Goal: Information Seeking & Learning: Understand process/instructions

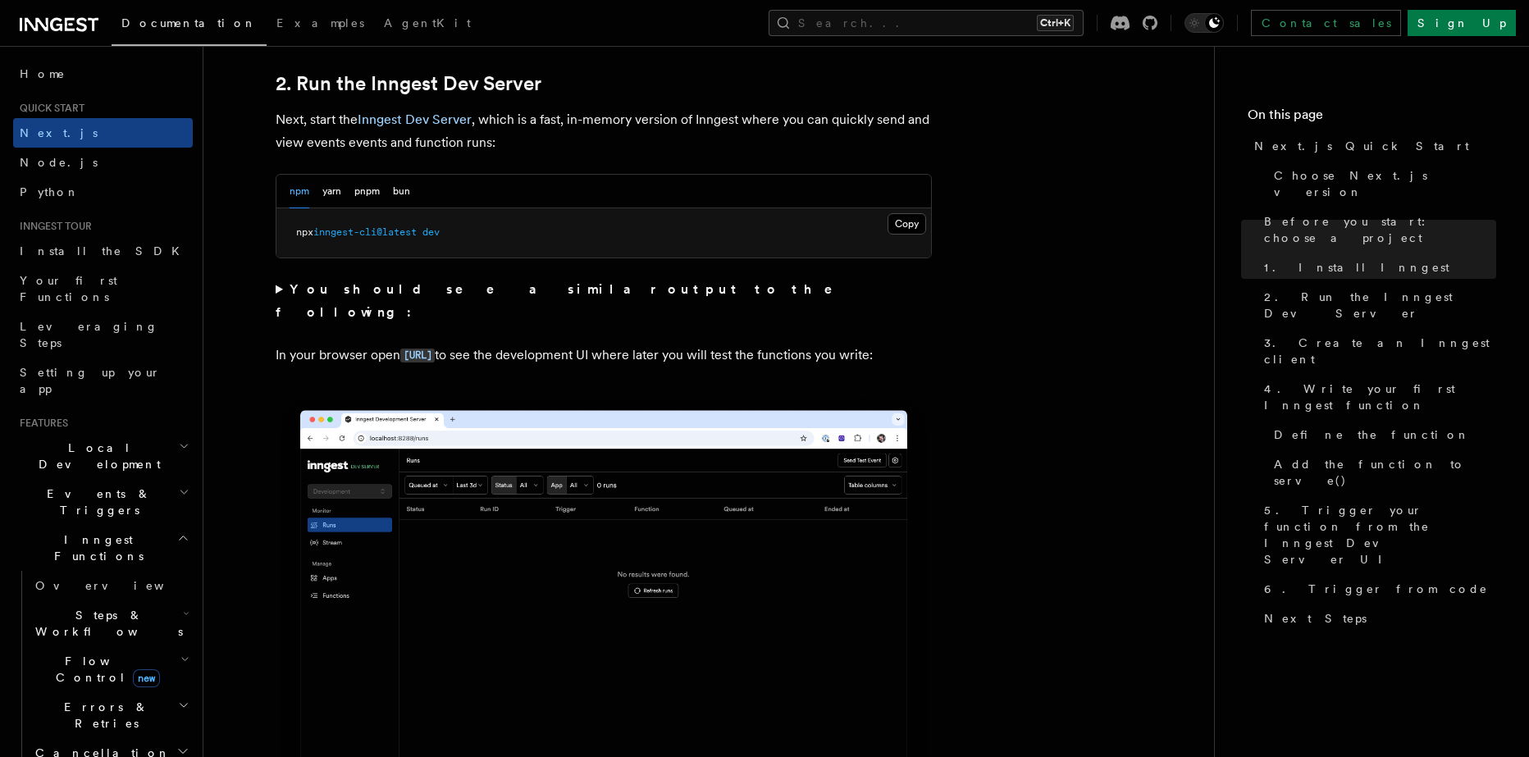
scroll to position [1149, 0]
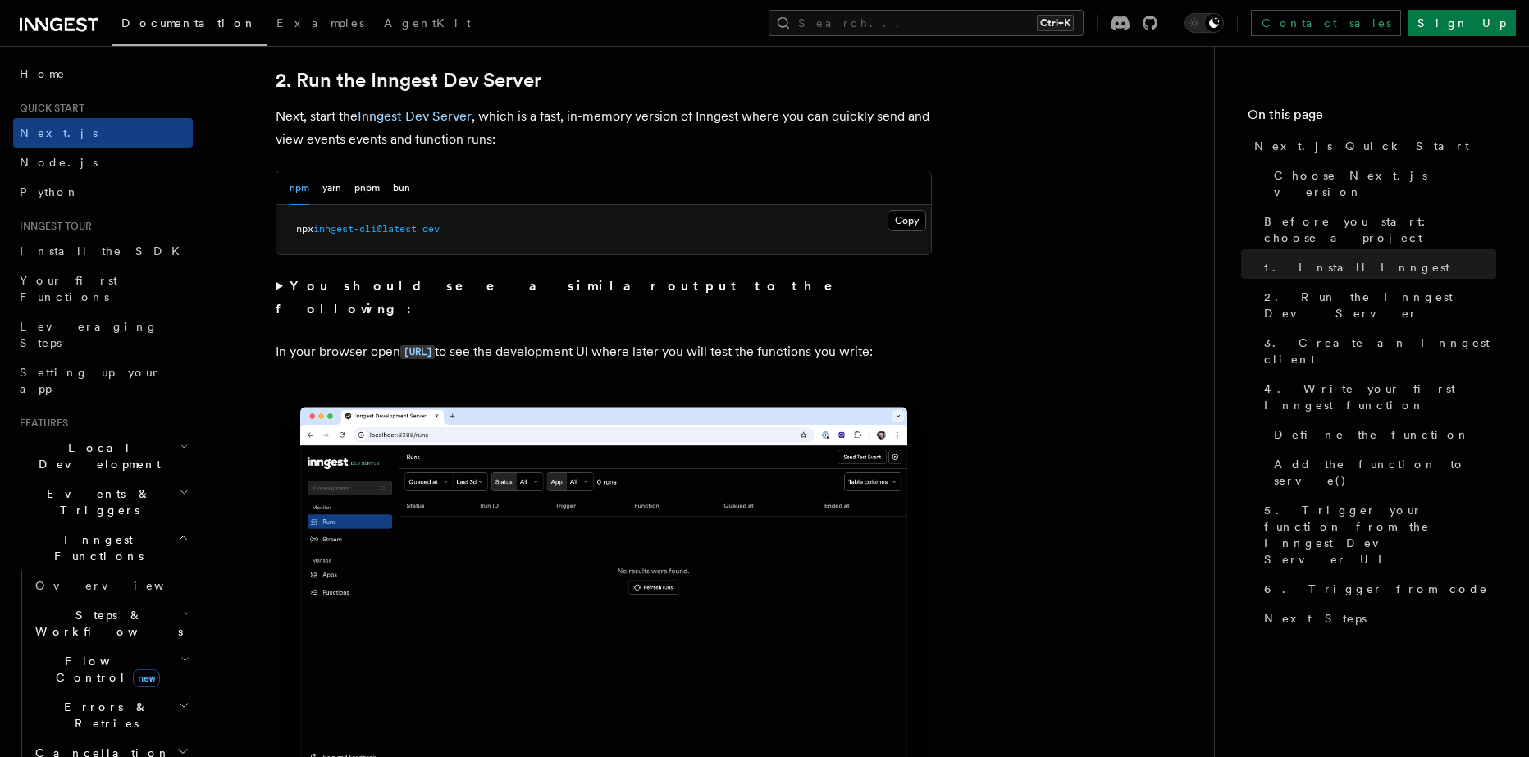
click at [281, 284] on summary "You should see a similar output to the following:" at bounding box center [604, 298] width 656 height 46
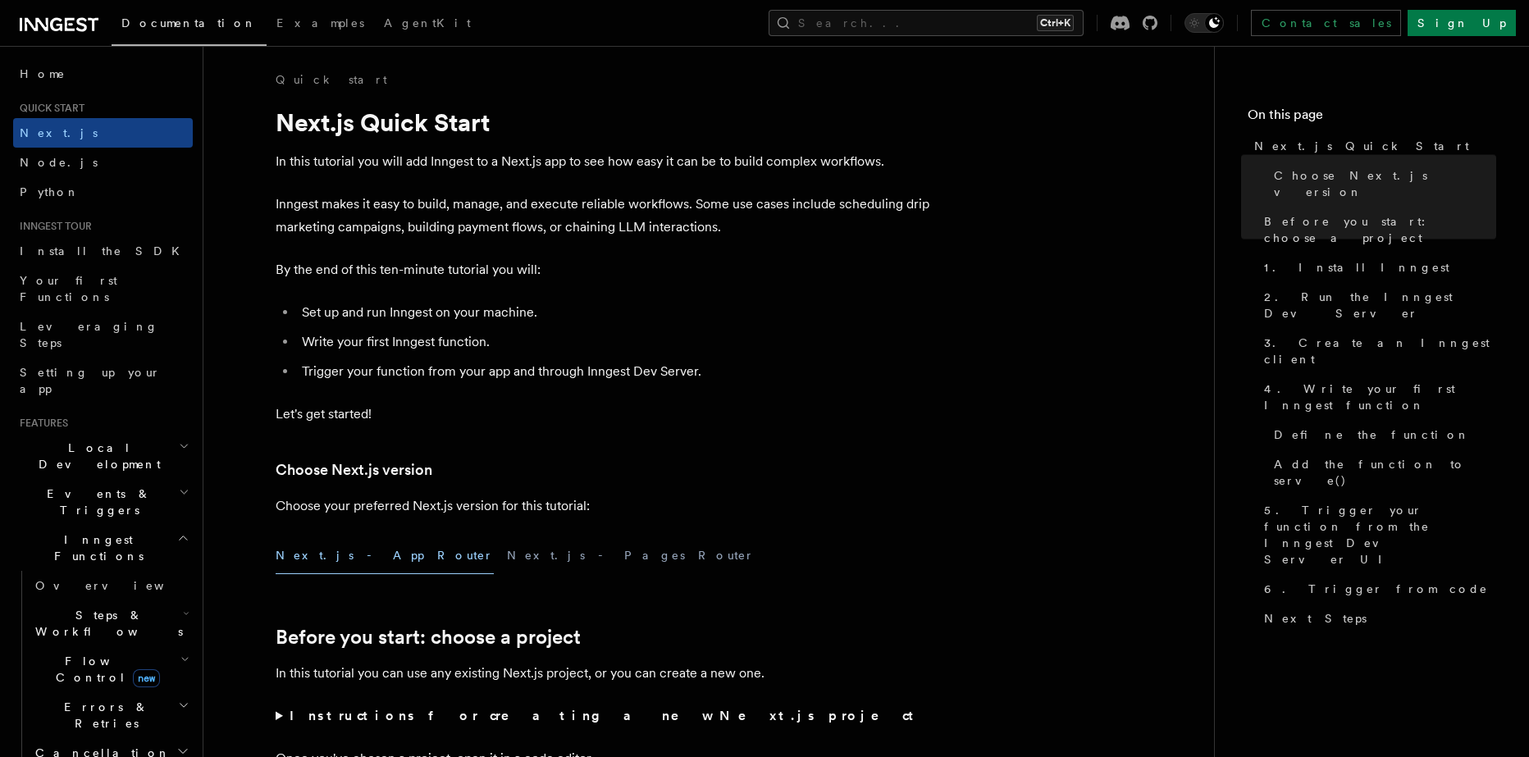
scroll to position [0, 0]
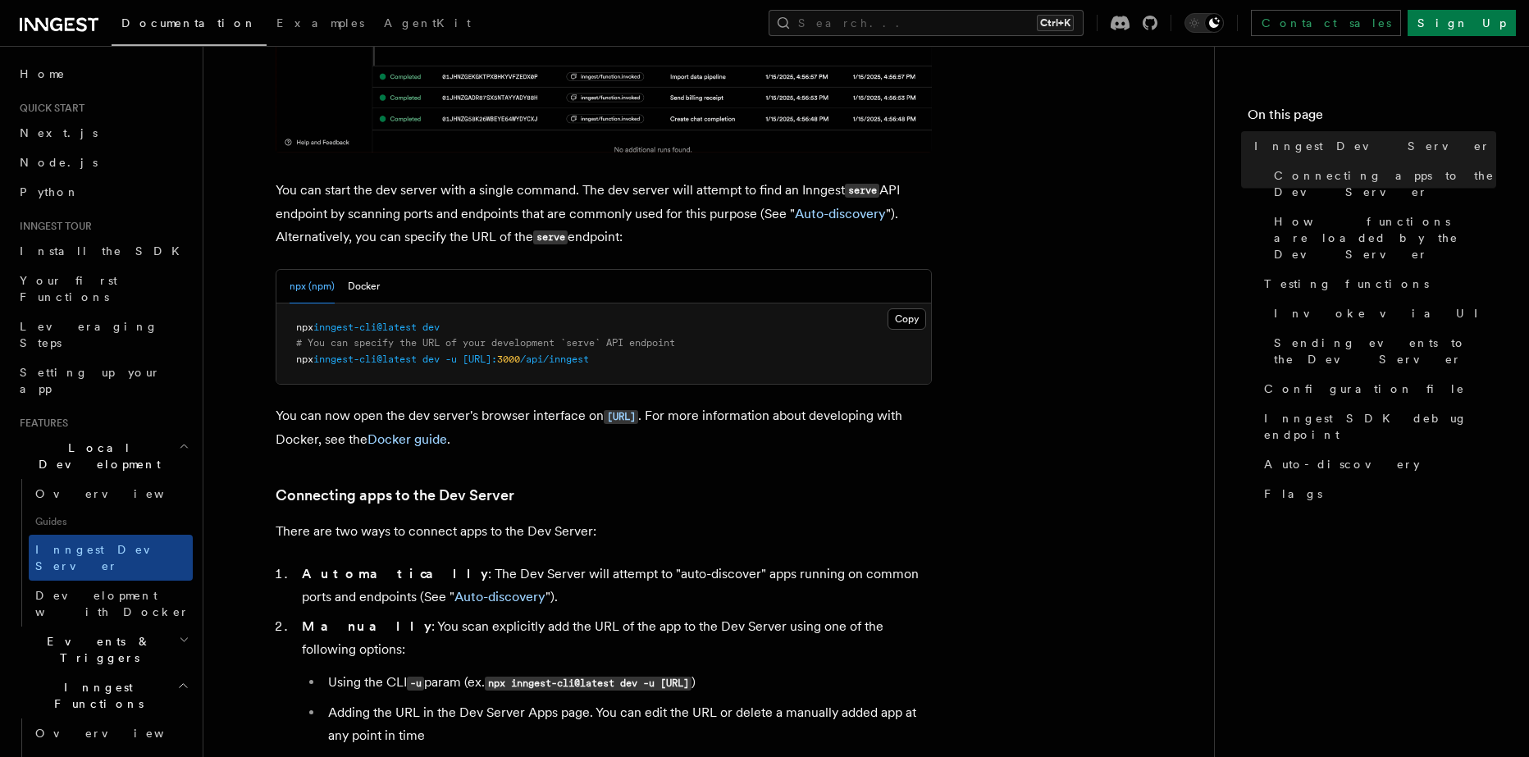
scroll to position [574, 0]
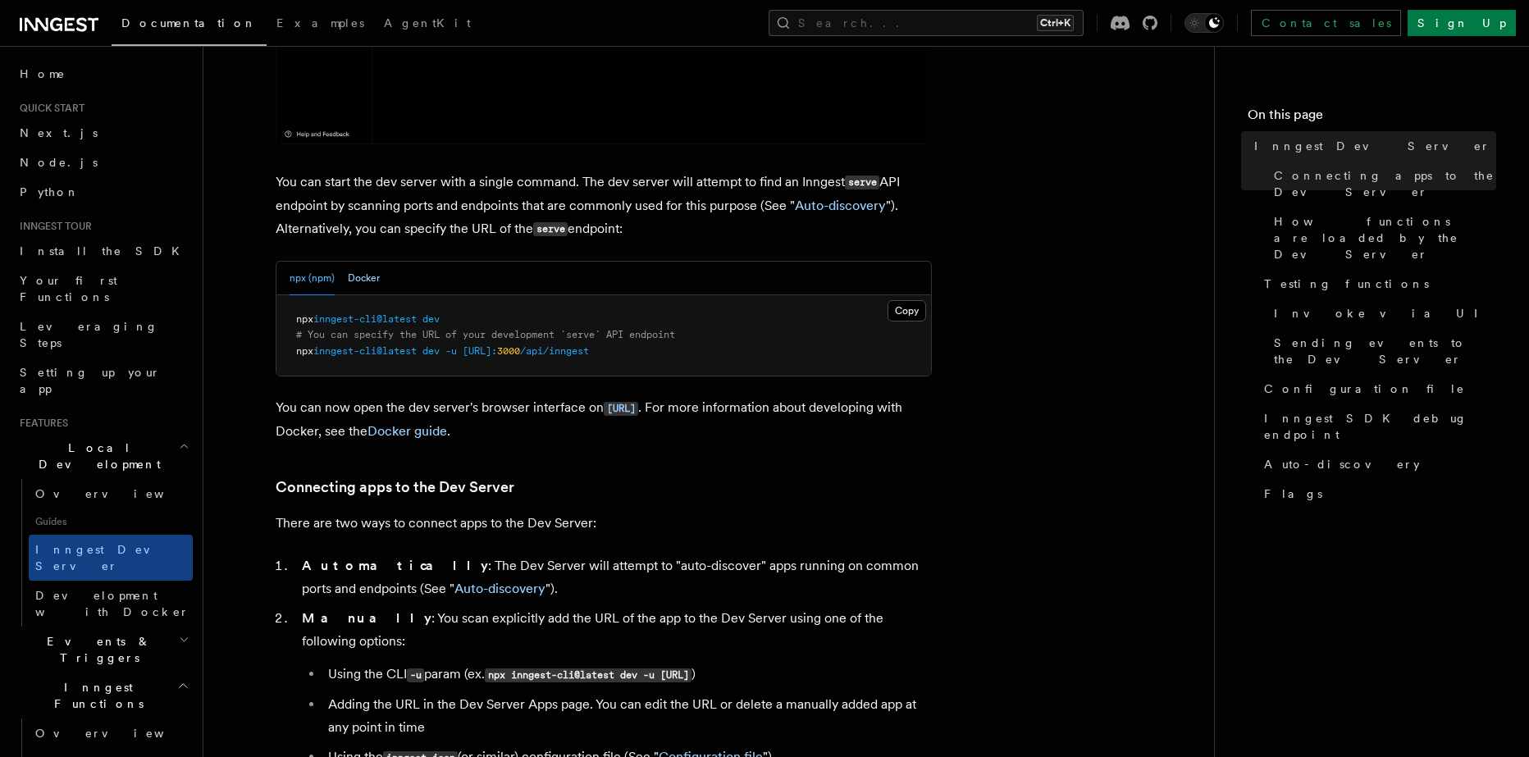
click at [356, 270] on button "Docker" at bounding box center [364, 279] width 32 height 34
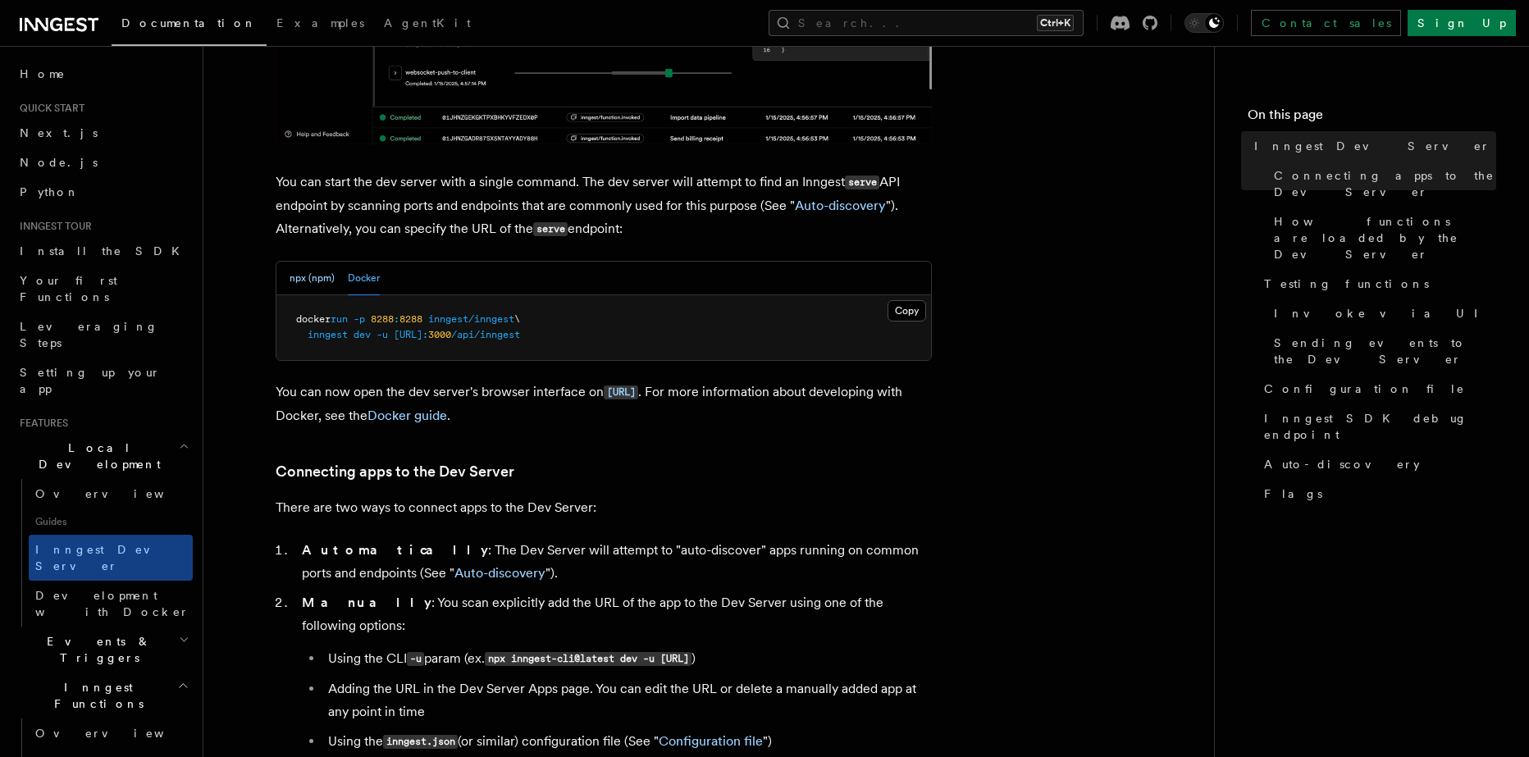
click at [304, 274] on button "npx (npm)" at bounding box center [312, 279] width 45 height 34
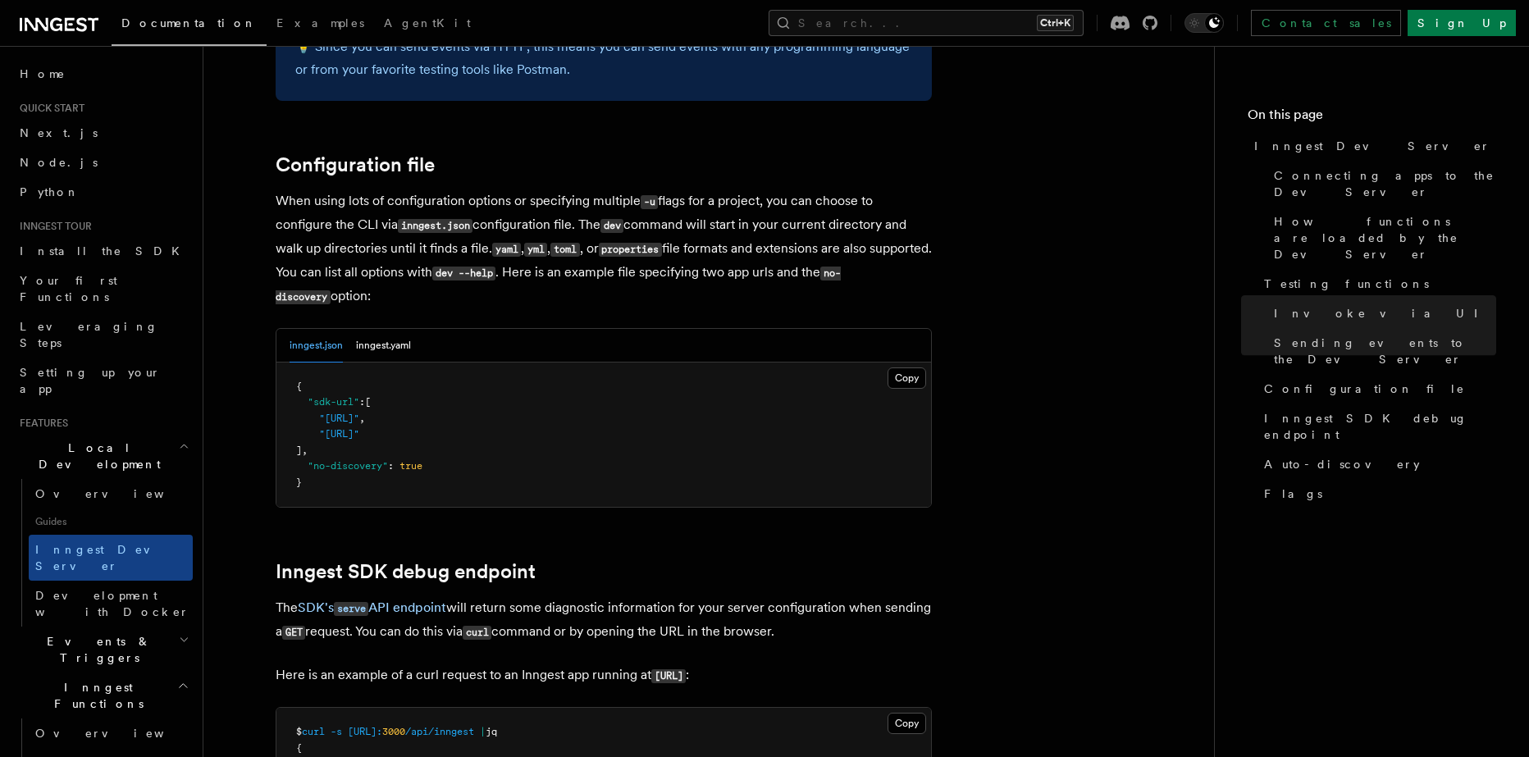
scroll to position [4266, 0]
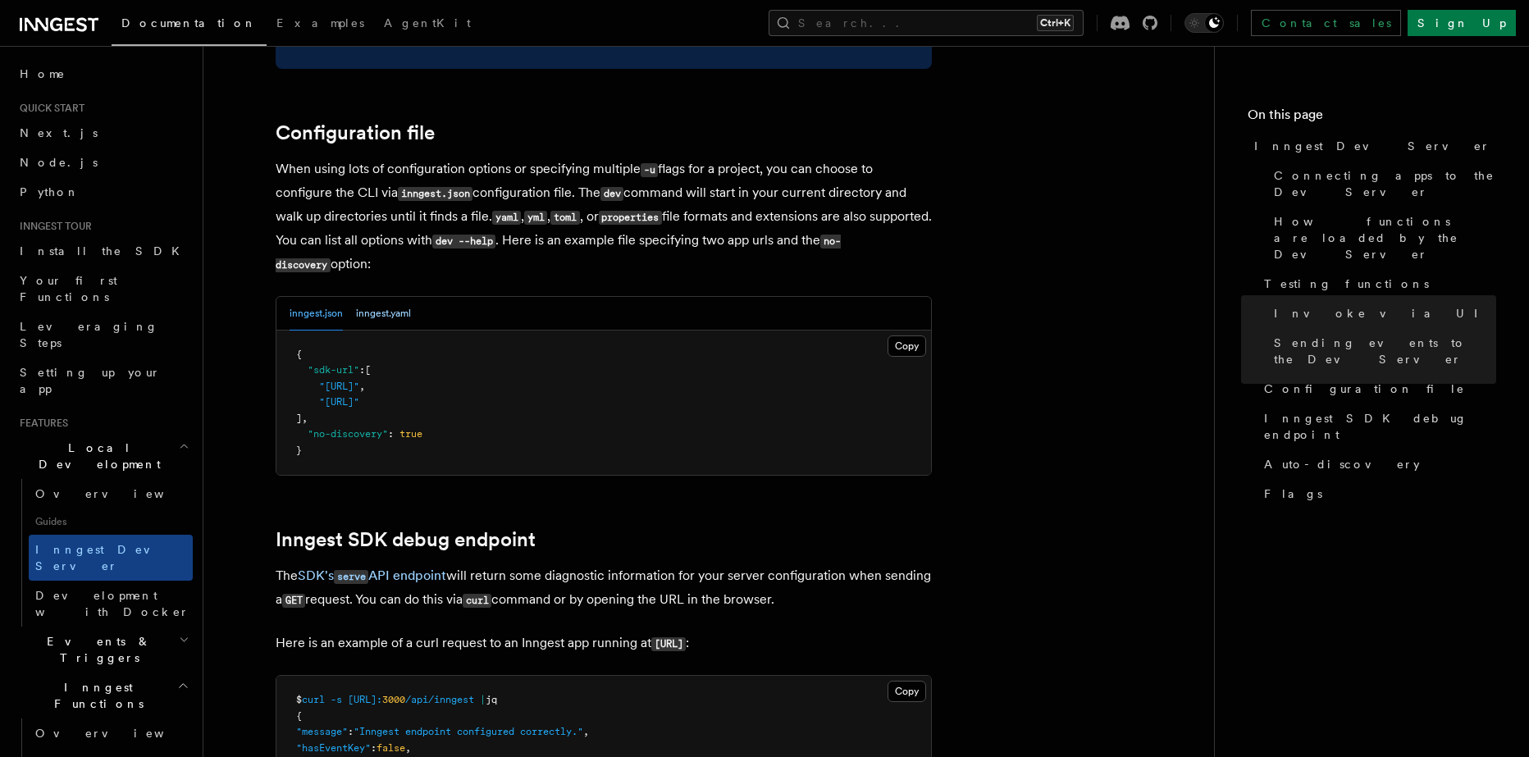
click at [382, 297] on button "inngest.yaml" at bounding box center [383, 314] width 55 height 34
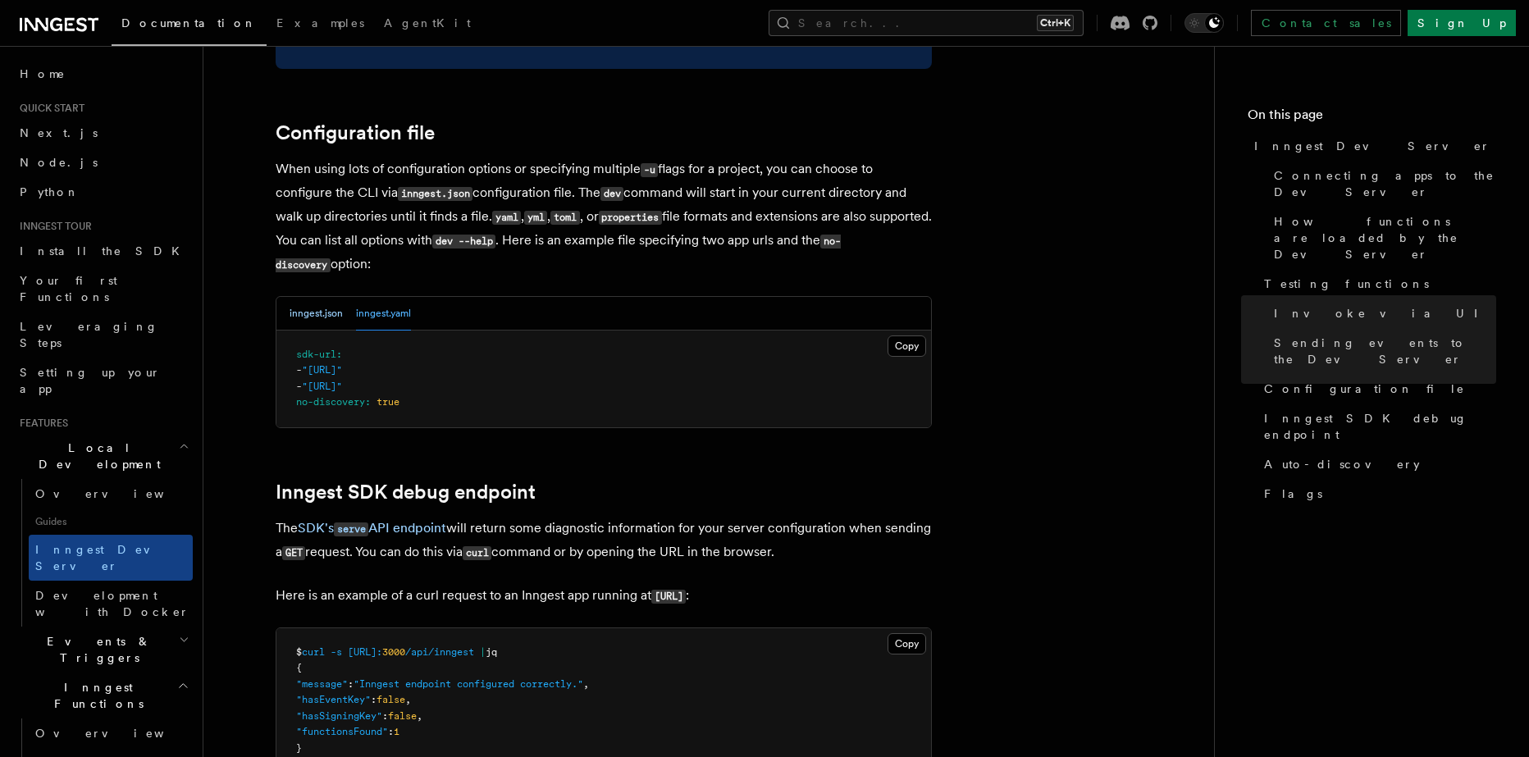
click at [304, 297] on button "inngest.json" at bounding box center [316, 314] width 53 height 34
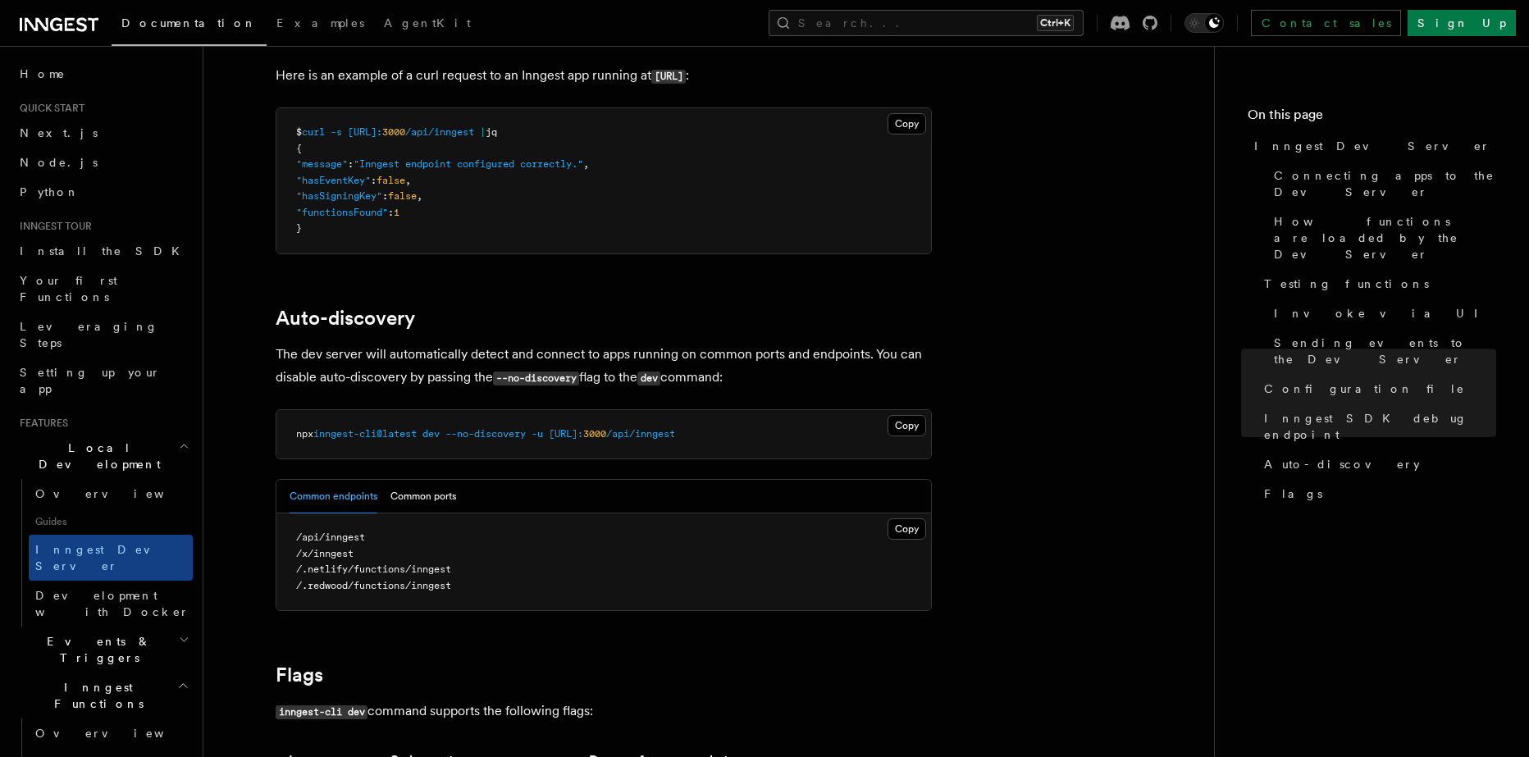
scroll to position [4841, 0]
